Goal: Information Seeking & Learning: Learn about a topic

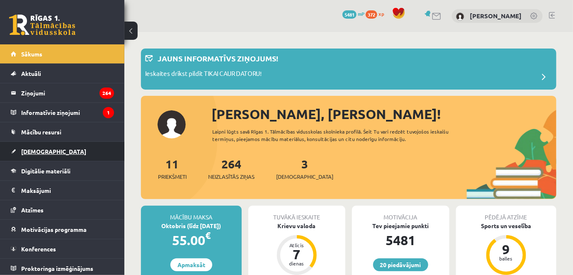
click at [37, 151] on span "[DEMOGRAPHIC_DATA]" at bounding box center [53, 151] width 65 height 7
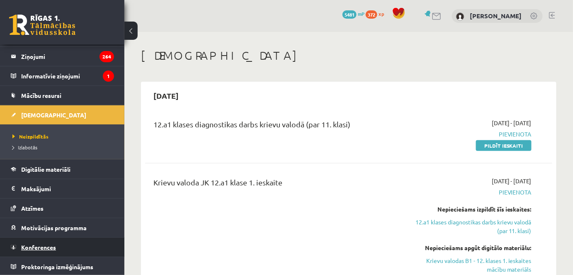
click at [94, 251] on link "Konferences" at bounding box center [62, 246] width 103 height 19
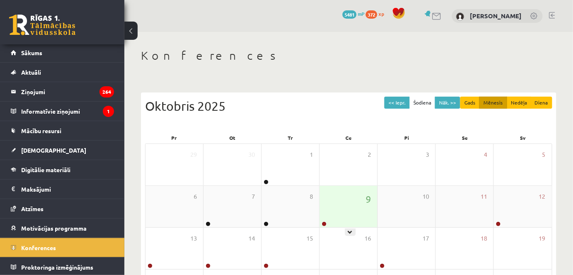
click at [339, 211] on div "9" at bounding box center [348, 206] width 58 height 41
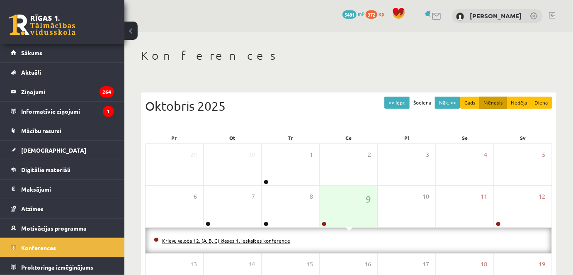
click at [267, 242] on link "Krievu valoda 12. (A, B, C) klases 1. ieskaites konference" at bounding box center [226, 240] width 128 height 7
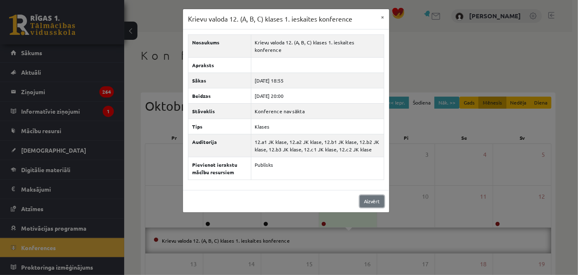
click at [375, 195] on link "Aizvērt" at bounding box center [372, 201] width 24 height 12
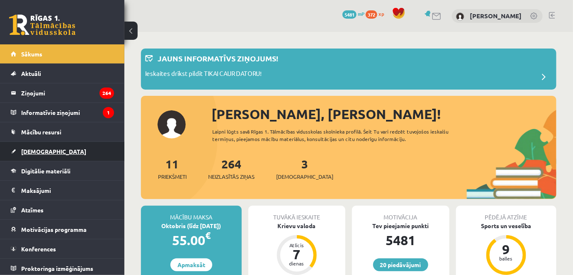
click at [63, 150] on link "[DEMOGRAPHIC_DATA]" at bounding box center [62, 151] width 103 height 19
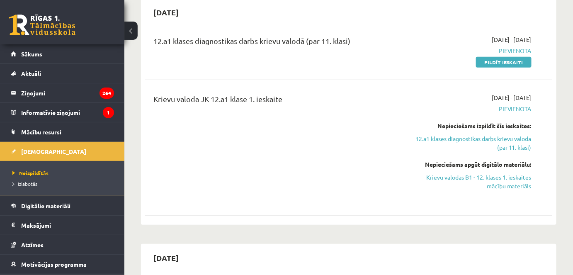
scroll to position [36, 0]
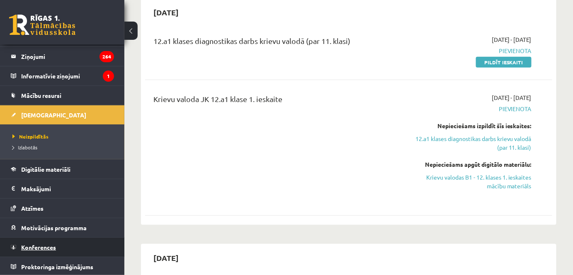
click at [50, 249] on span "Konferences" at bounding box center [38, 246] width 35 height 7
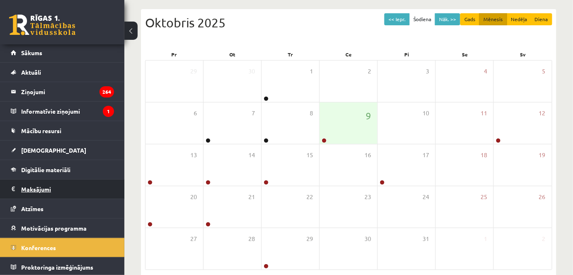
scroll to position [1, 0]
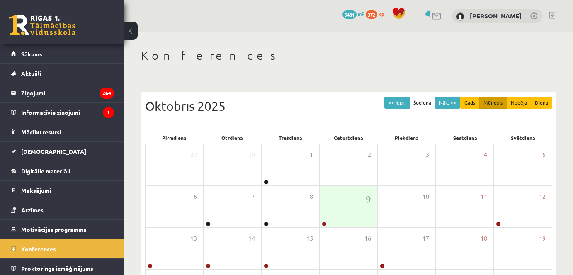
scroll to position [83, 0]
